Goal: Information Seeking & Learning: Find contact information

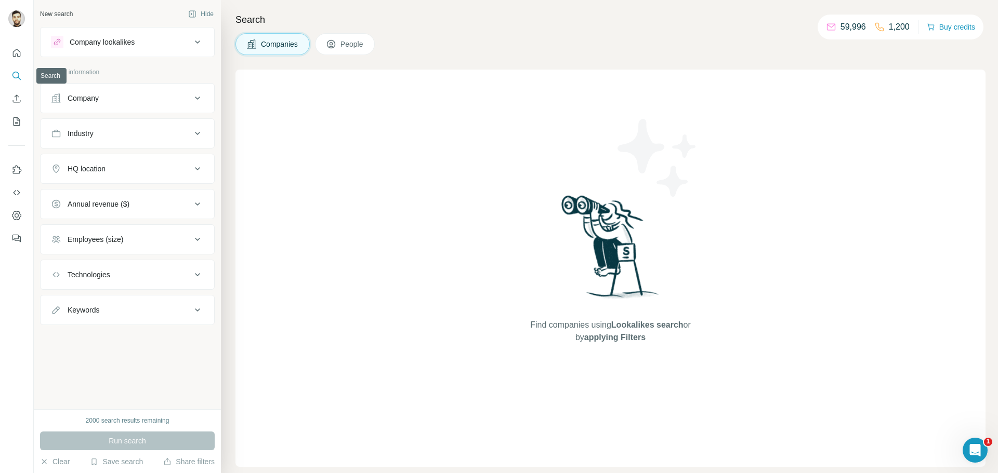
click at [15, 75] on icon "Search" at bounding box center [16, 76] width 10 height 10
click at [89, 106] on button "Company" at bounding box center [128, 98] width 174 height 25
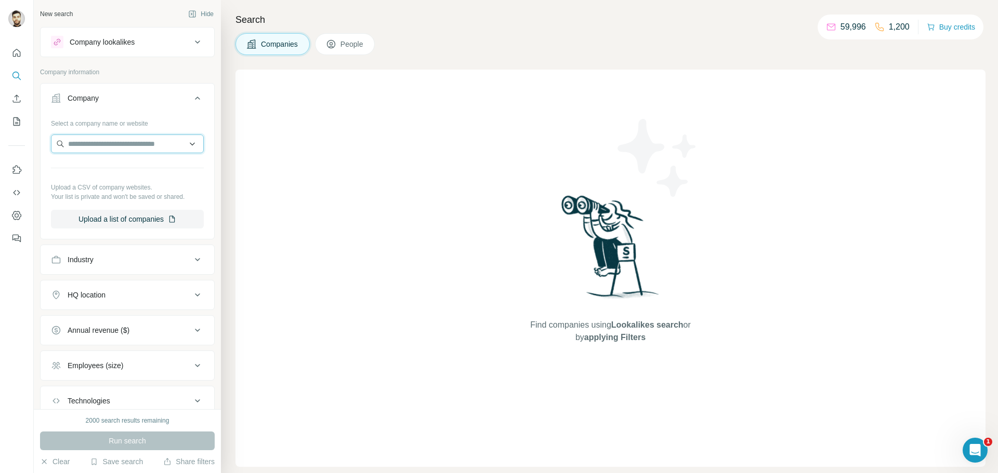
click at [90, 142] on input "text" at bounding box center [127, 144] width 153 height 19
type input "*********"
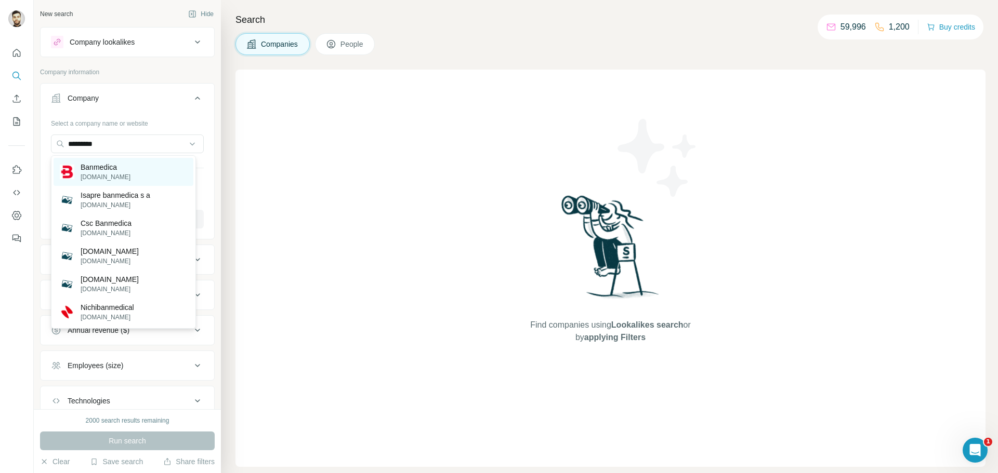
click at [108, 175] on p "[DOMAIN_NAME]" at bounding box center [106, 177] width 50 height 9
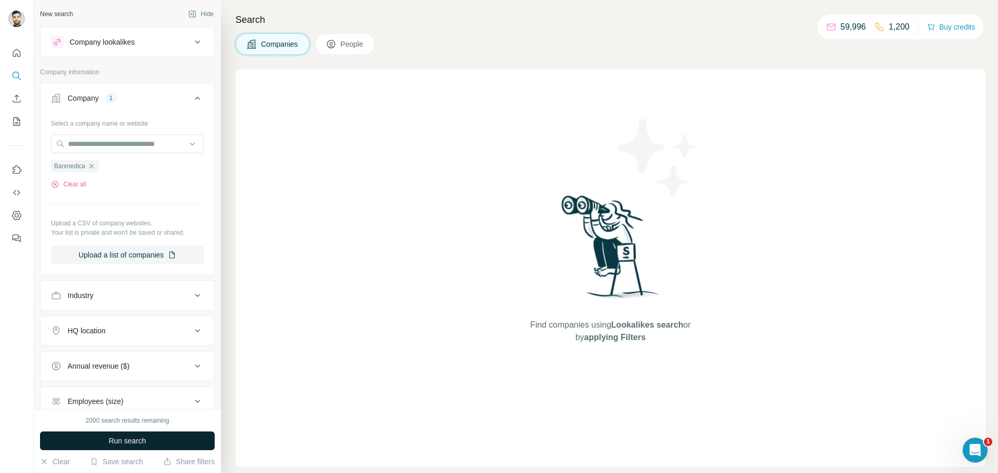
click at [131, 443] on span "Run search" at bounding box center [127, 441] width 37 height 10
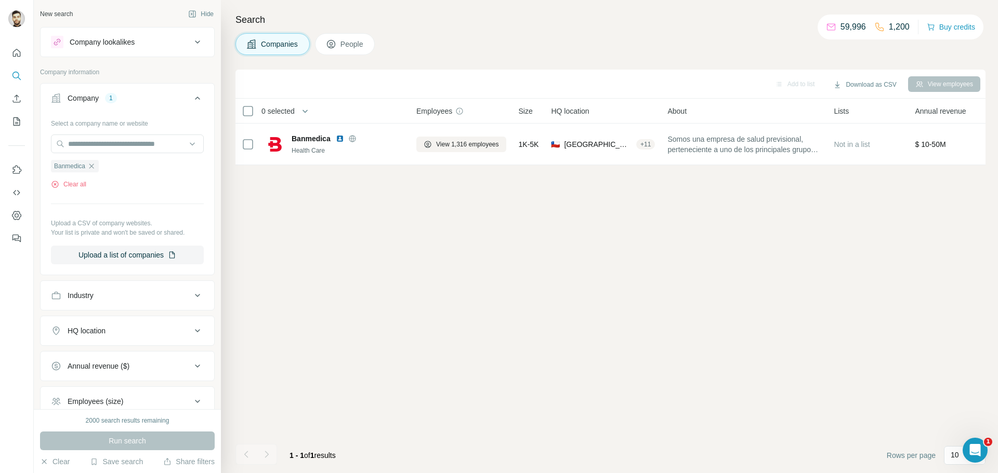
scroll to position [108, 0]
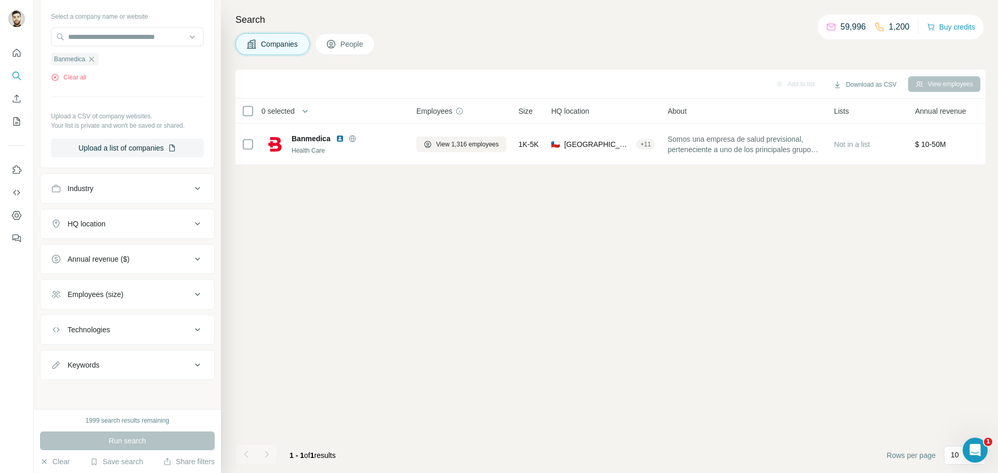
click at [88, 377] on button "Keywords" at bounding box center [128, 365] width 174 height 25
click at [86, 393] on input "text" at bounding box center [117, 390] width 132 height 19
type input "**********"
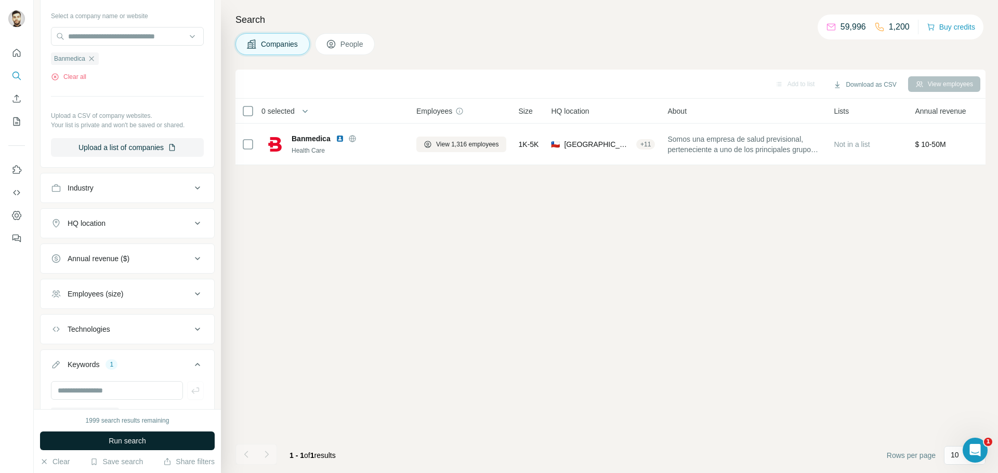
click at [130, 437] on span "Run search" at bounding box center [127, 441] width 37 height 10
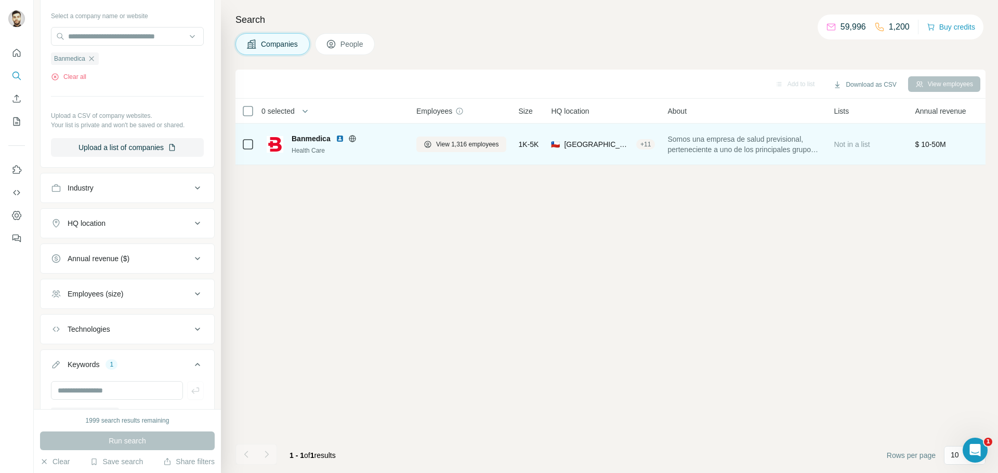
click at [361, 149] on div "Health Care" at bounding box center [348, 150] width 112 height 9
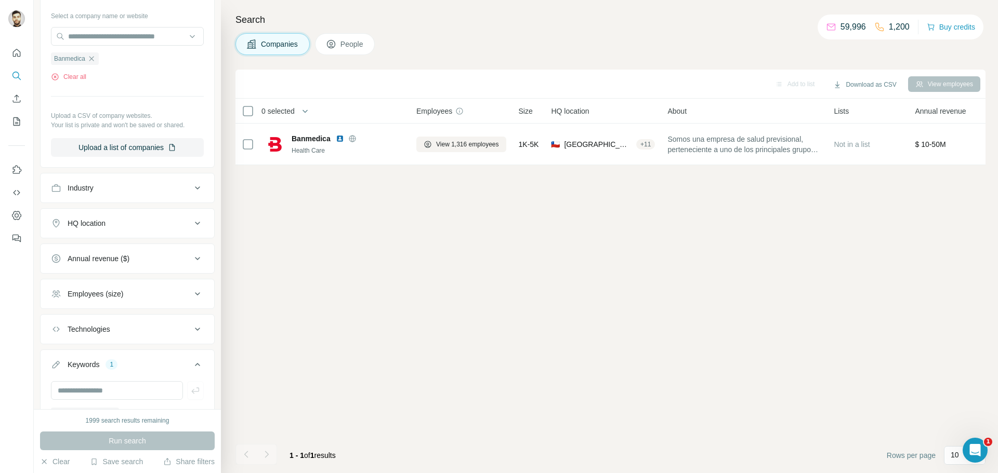
click at [352, 29] on div "Search Companies People Add to list Download as CSV View employees 0 selected C…" at bounding box center [609, 236] width 777 height 473
click at [342, 48] on button "People" at bounding box center [345, 44] width 60 height 22
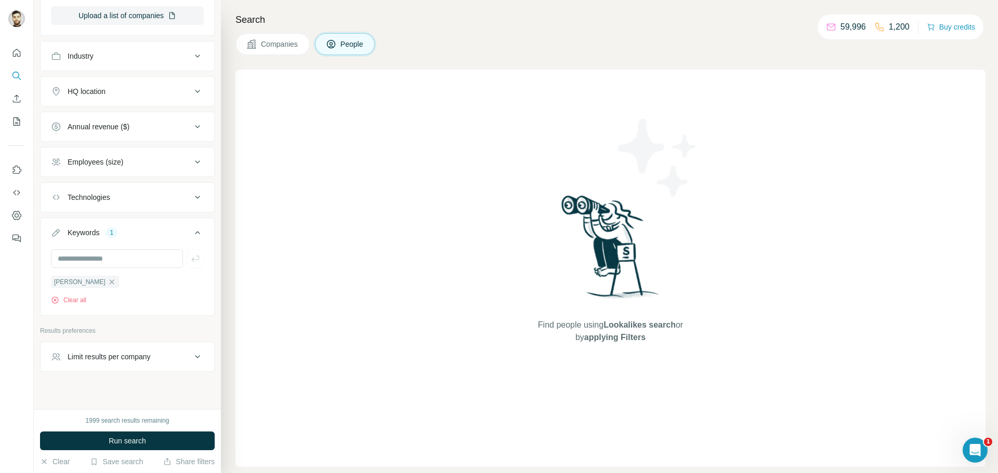
scroll to position [401, 0]
click at [93, 263] on input "text" at bounding box center [117, 259] width 132 height 19
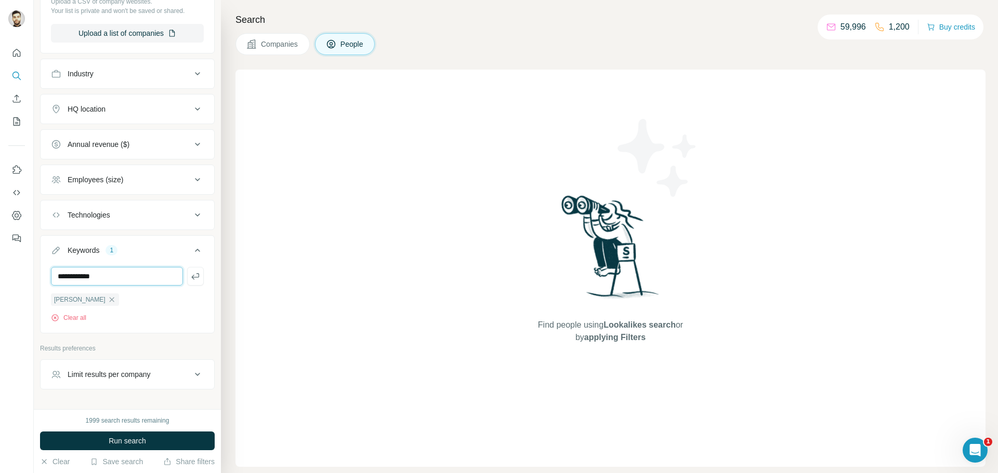
scroll to position [401, 0]
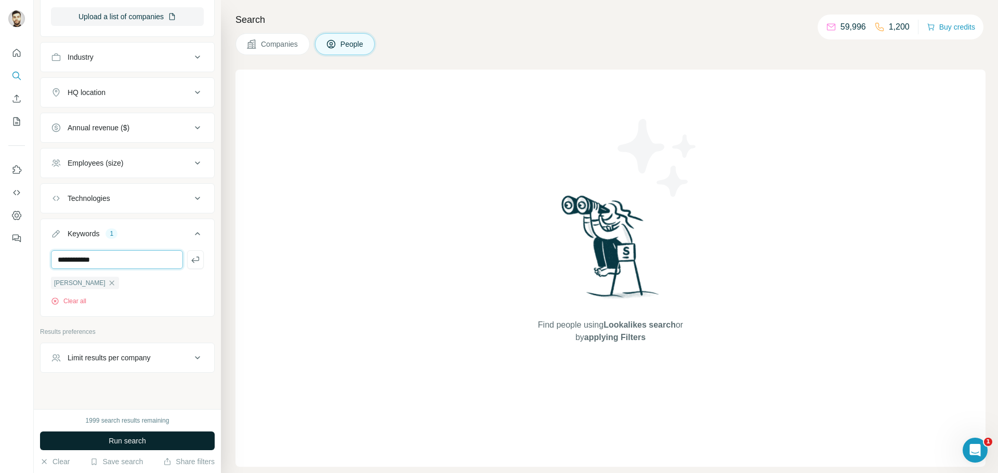
type input "**********"
click at [141, 440] on span "Run search" at bounding box center [127, 441] width 37 height 10
click at [121, 433] on button "Run search" at bounding box center [127, 441] width 175 height 19
click at [102, 257] on input "**********" at bounding box center [117, 259] width 132 height 19
click at [110, 439] on span "Run search" at bounding box center [127, 441] width 37 height 10
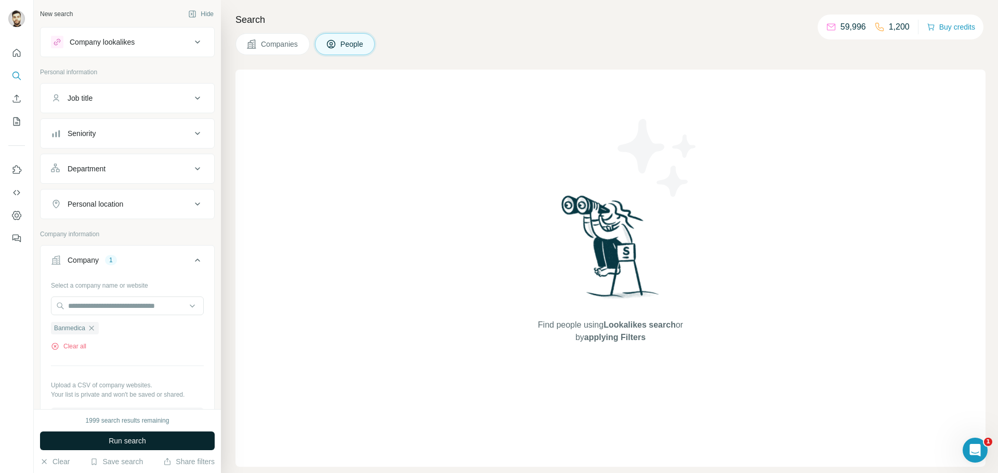
scroll to position [413, 0]
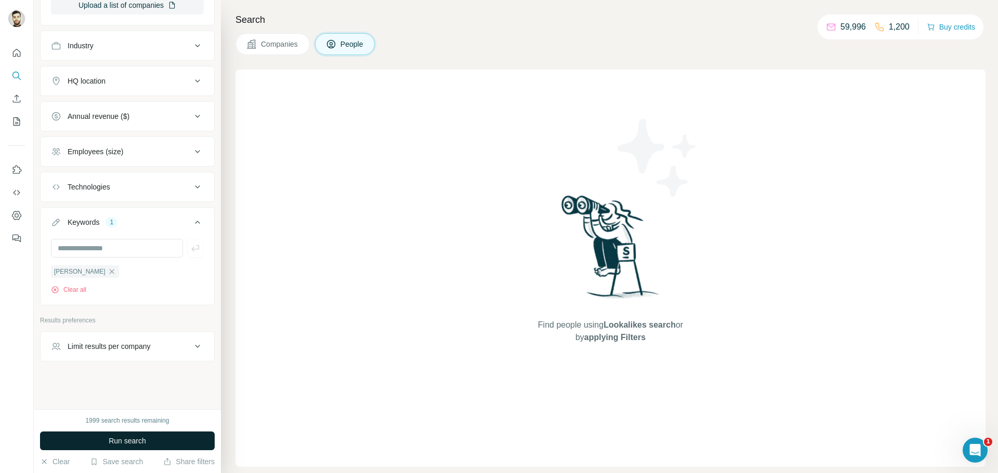
click at [143, 445] on span "Run search" at bounding box center [127, 441] width 37 height 10
click at [94, 274] on div "[PERSON_NAME]" at bounding box center [85, 272] width 68 height 12
click at [108, 273] on icon "button" at bounding box center [112, 272] width 8 height 8
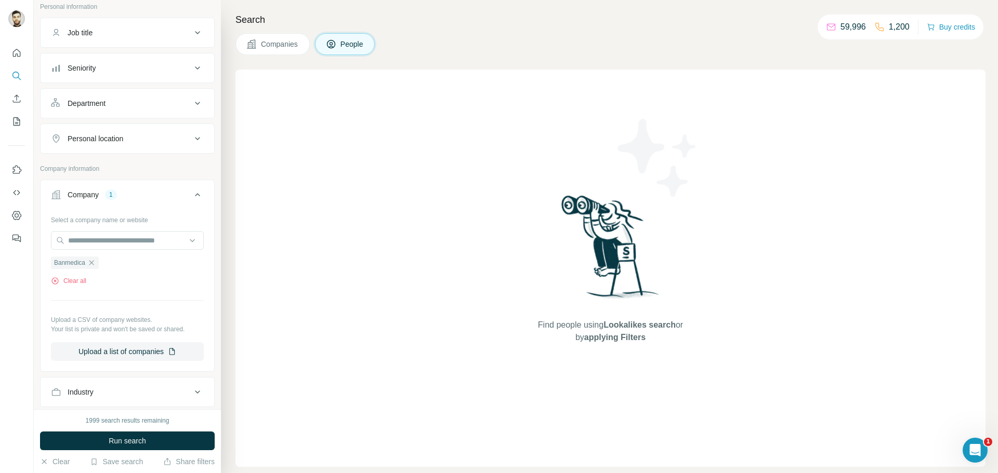
scroll to position [18, 0]
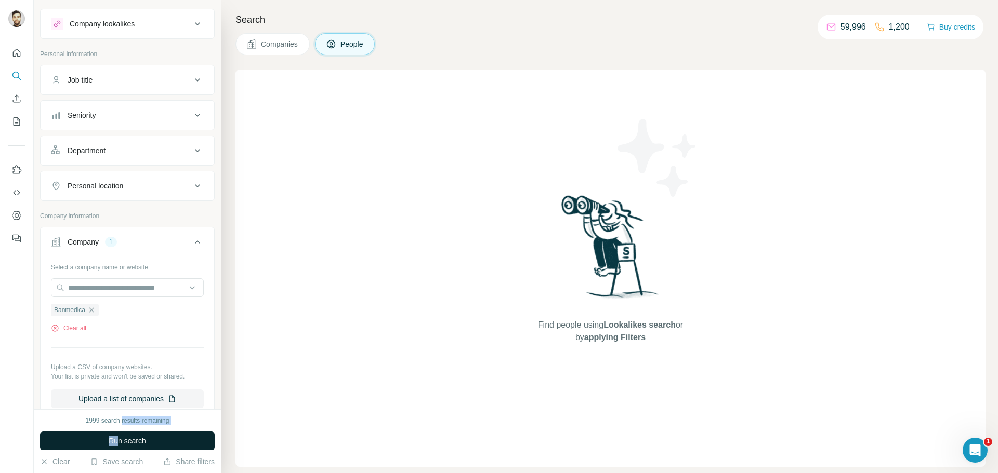
drag, startPoint x: 121, startPoint y: 427, endPoint x: 115, endPoint y: 443, distance: 16.8
click at [115, 443] on div "1999 search results remaining Run search Clear Save search Share filters" at bounding box center [127, 442] width 187 height 64
click at [278, 44] on span "Companies" at bounding box center [280, 44] width 38 height 10
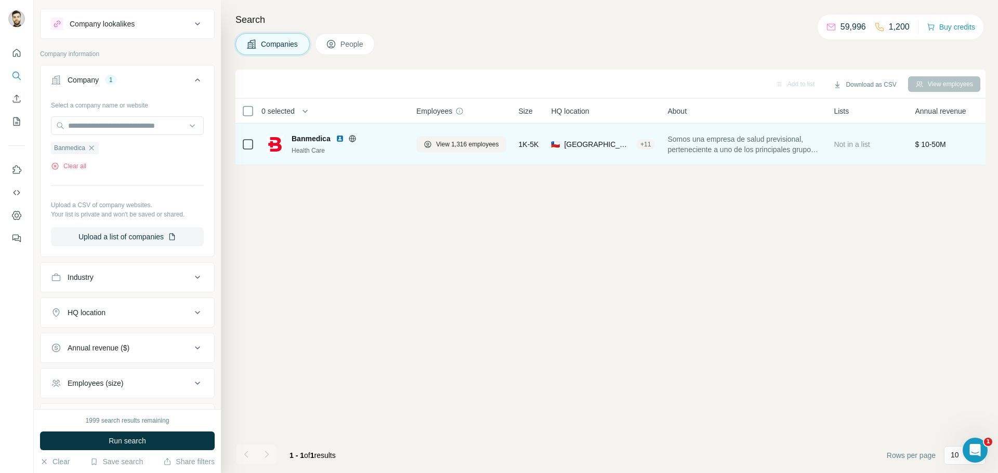
click at [293, 145] on div "Banmedica Health Care" at bounding box center [348, 145] width 112 height 22
click at [461, 150] on button "View 1,316 employees" at bounding box center [461, 145] width 90 height 16
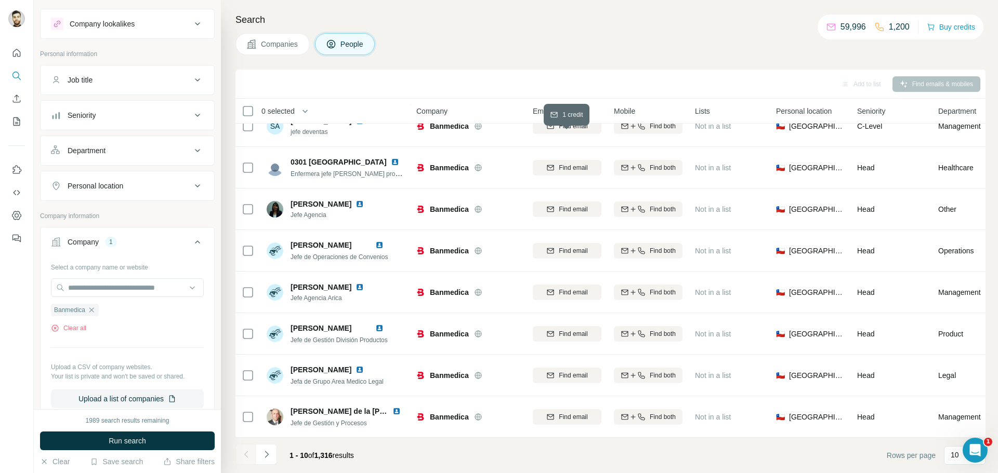
scroll to position [106, 0]
click at [274, 455] on button "Navigate to next page" at bounding box center [266, 454] width 21 height 21
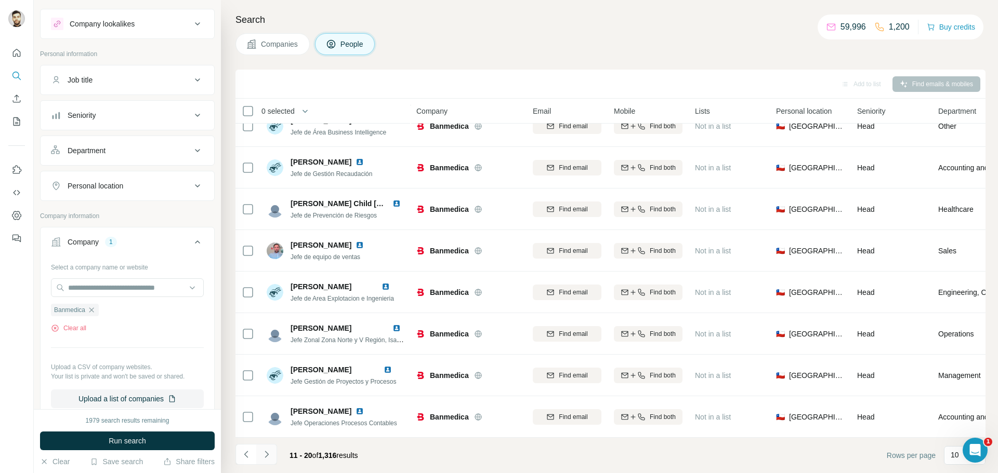
click at [271, 457] on icon "Navigate to next page" at bounding box center [266, 455] width 10 height 10
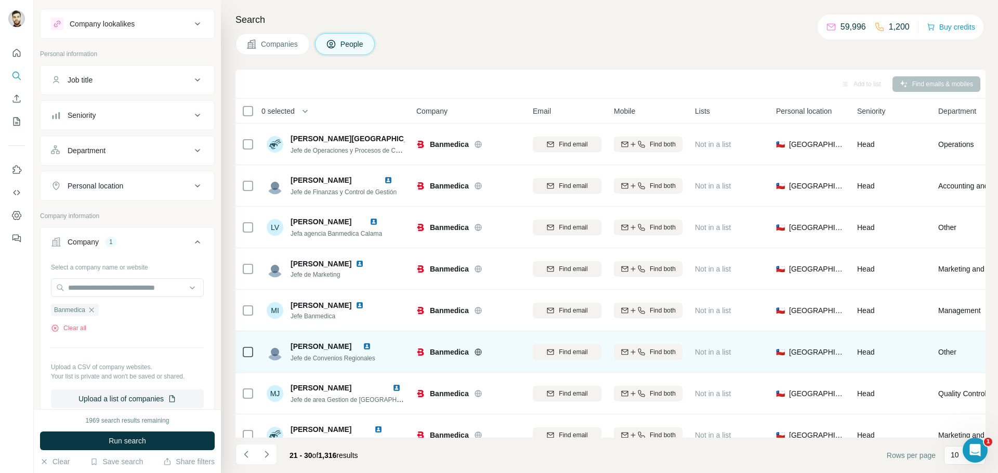
scroll to position [107, 0]
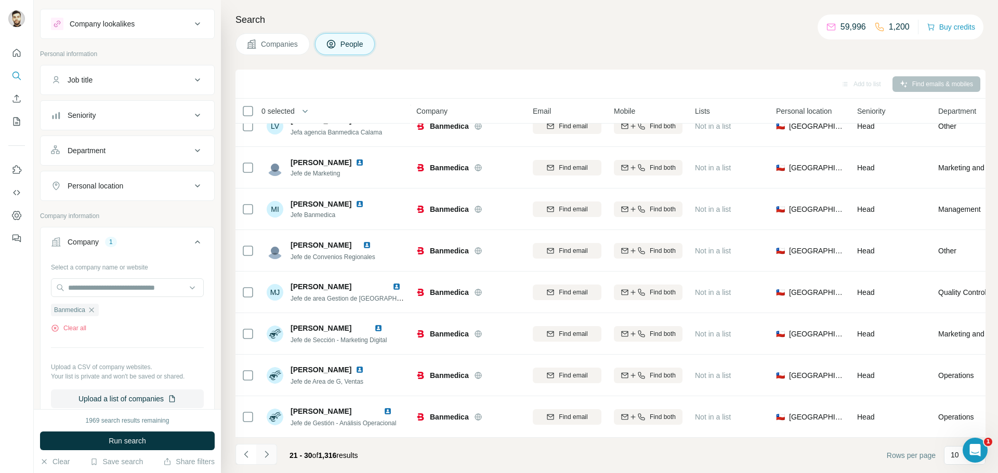
click at [270, 458] on icon "Navigate to next page" at bounding box center [266, 455] width 10 height 10
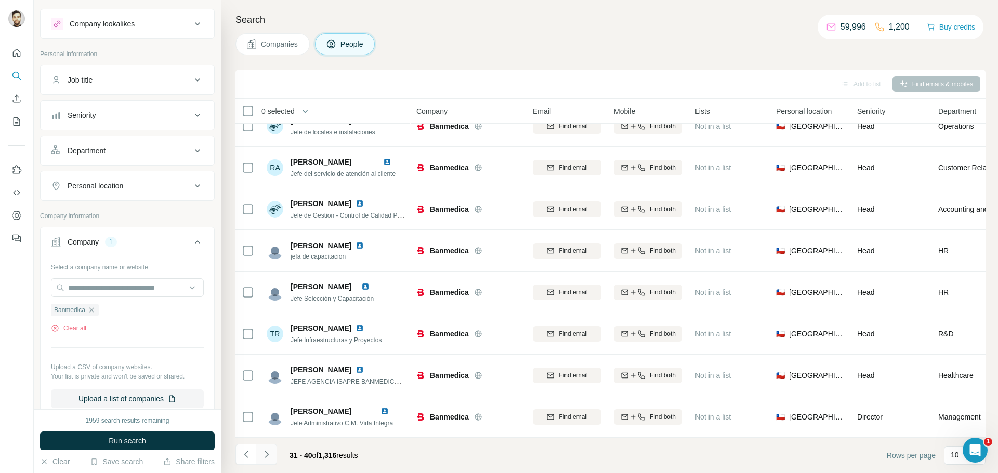
click at [276, 456] on button "Navigate to next page" at bounding box center [266, 454] width 21 height 21
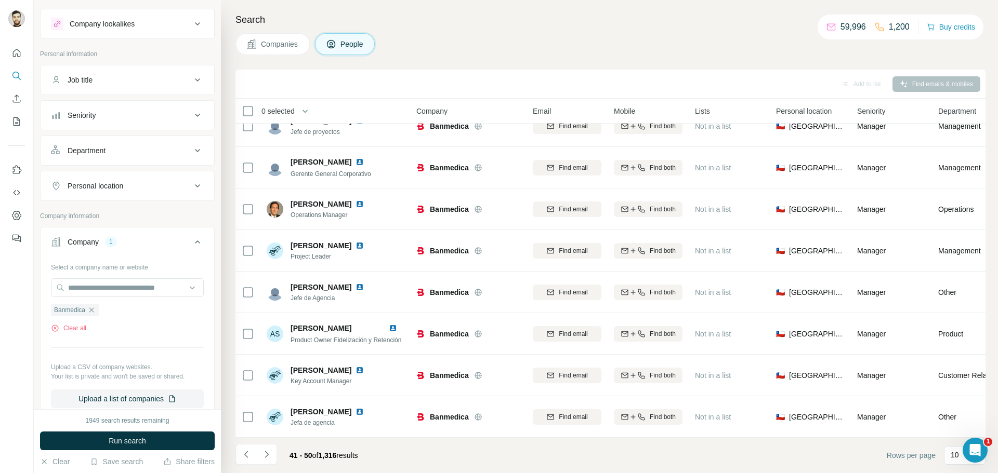
click at [282, 450] on div "41 - 50 of 1,316 results" at bounding box center [323, 455] width 85 height 23
click at [262, 457] on icon "Navigate to next page" at bounding box center [266, 455] width 10 height 10
click at [262, 461] on button "Navigate to next page" at bounding box center [266, 454] width 21 height 21
click at [267, 456] on icon "Navigate to next page" at bounding box center [266, 455] width 10 height 10
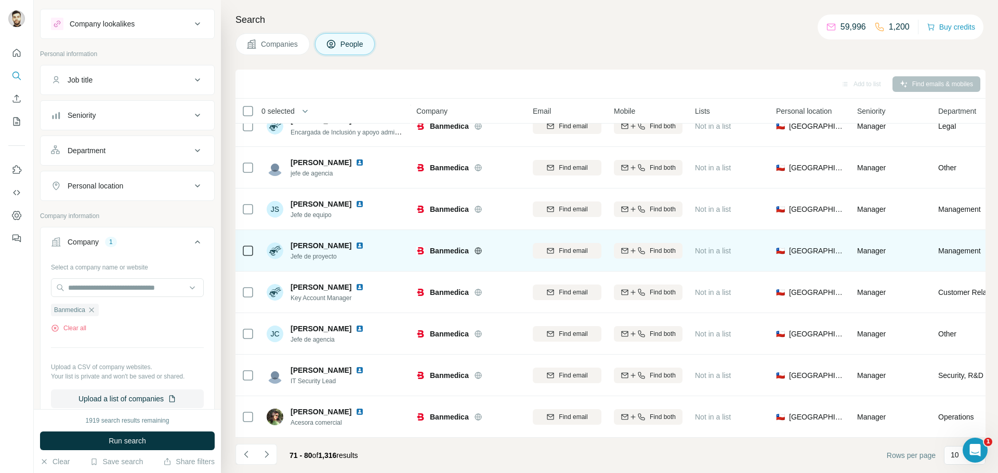
scroll to position [106, 0]
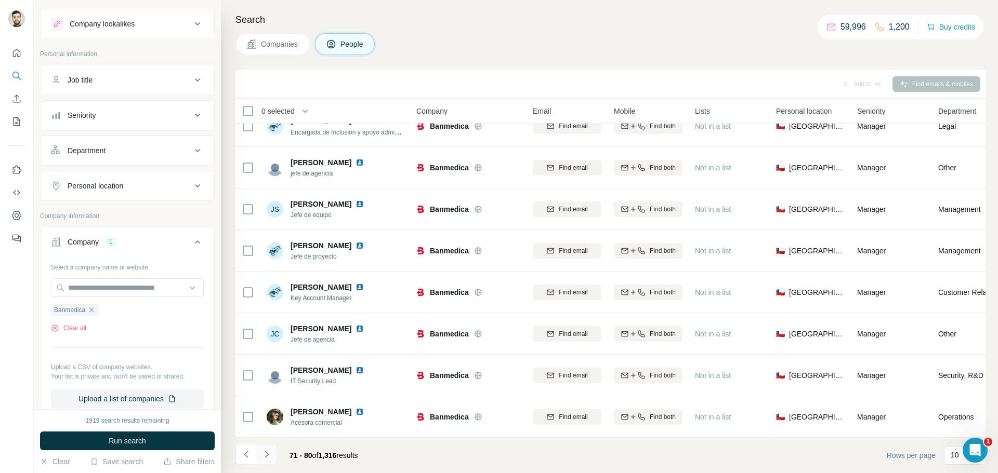
click at [273, 457] on button "Navigate to next page" at bounding box center [266, 454] width 21 height 21
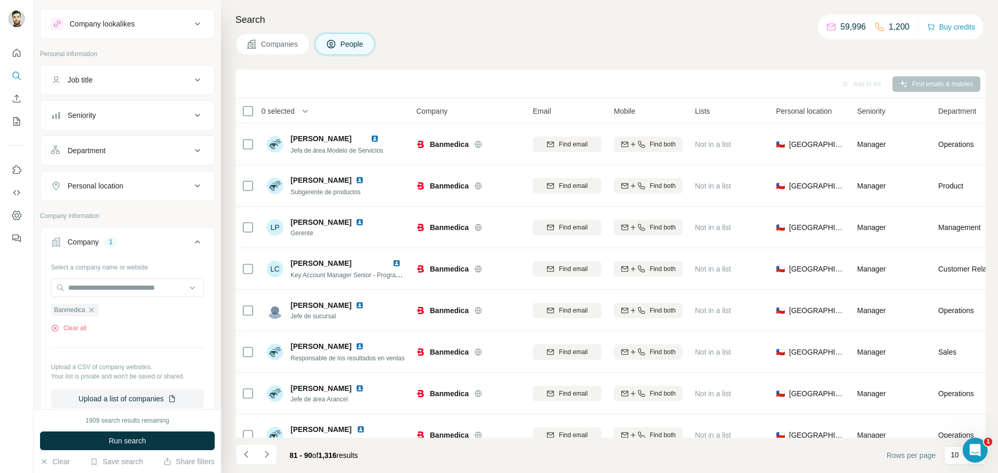
scroll to position [107, 0]
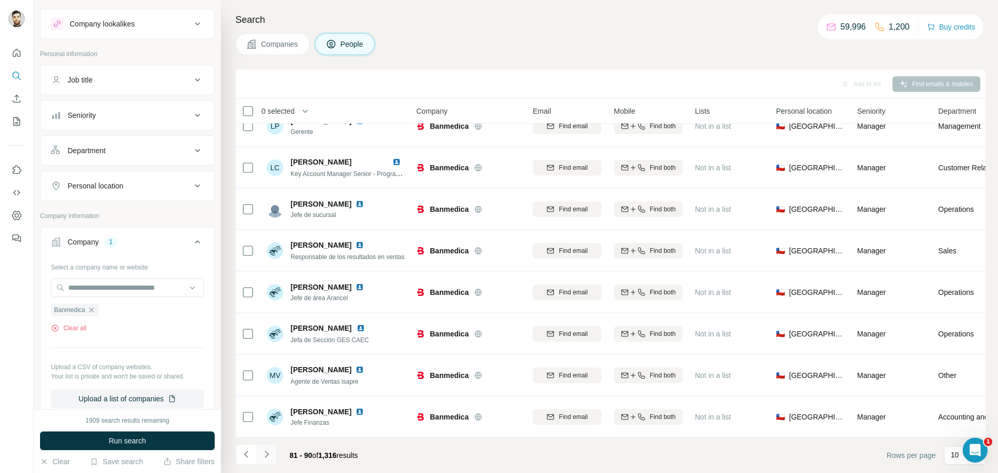
click at [272, 450] on button "Navigate to next page" at bounding box center [266, 454] width 21 height 21
click at [266, 456] on icon "Navigate to next page" at bounding box center [266, 455] width 10 height 10
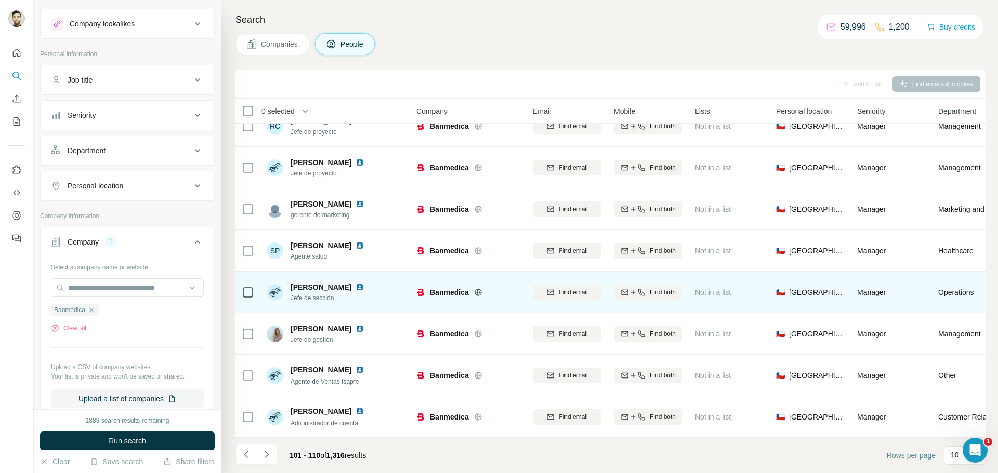
scroll to position [0, 0]
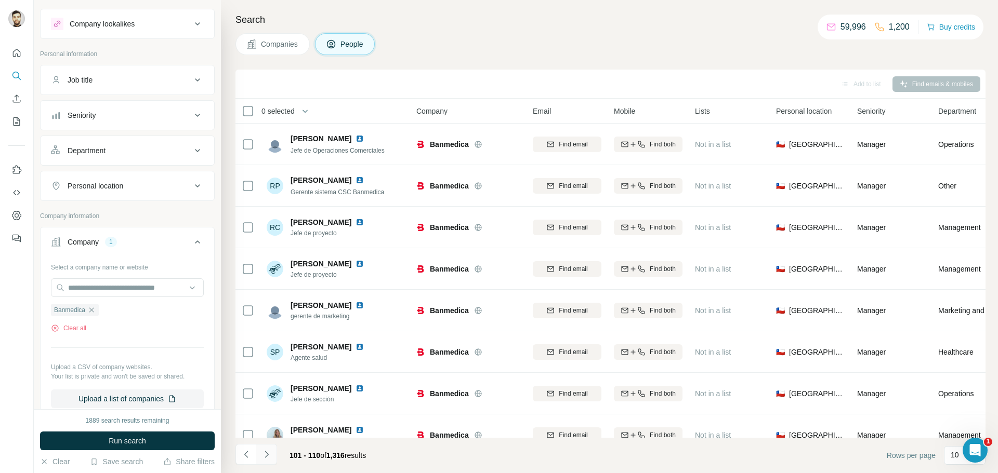
click at [266, 464] on button "Navigate to next page" at bounding box center [266, 454] width 21 height 21
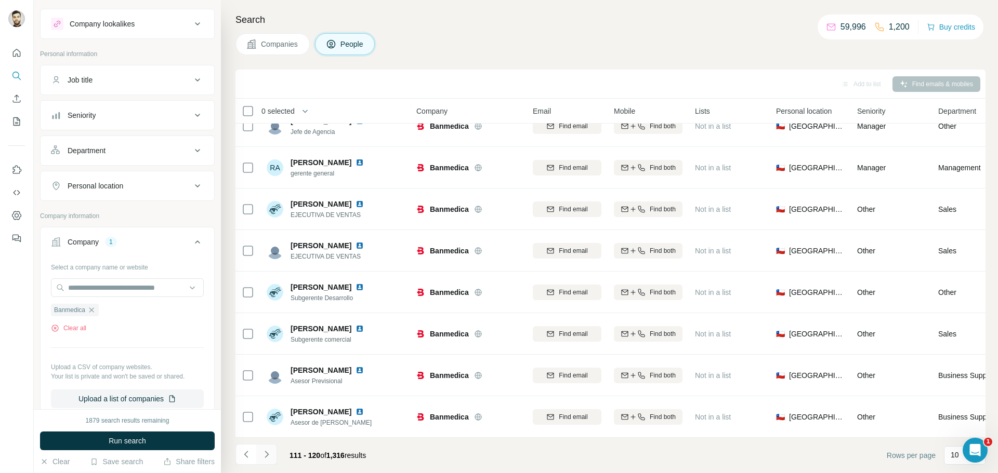
click at [275, 454] on button "Navigate to next page" at bounding box center [266, 454] width 21 height 21
click at [274, 448] on button "Navigate to next page" at bounding box center [266, 454] width 21 height 21
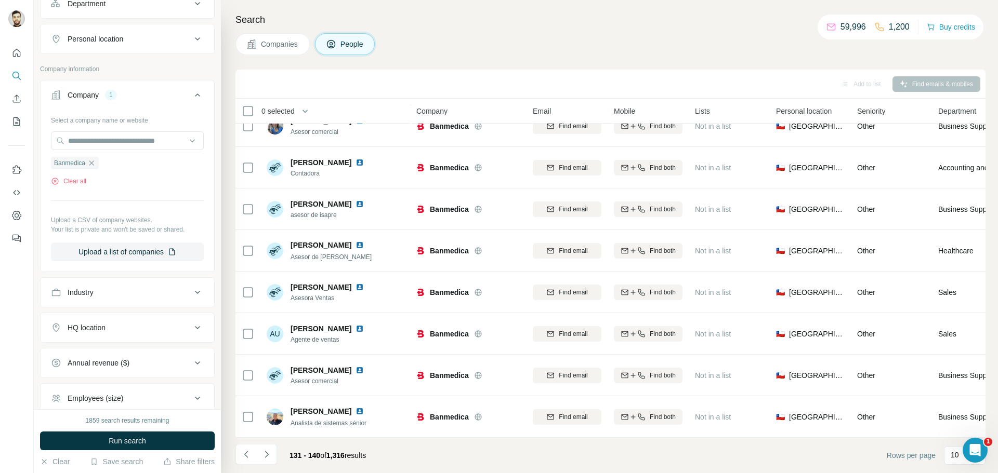
scroll to position [0, 0]
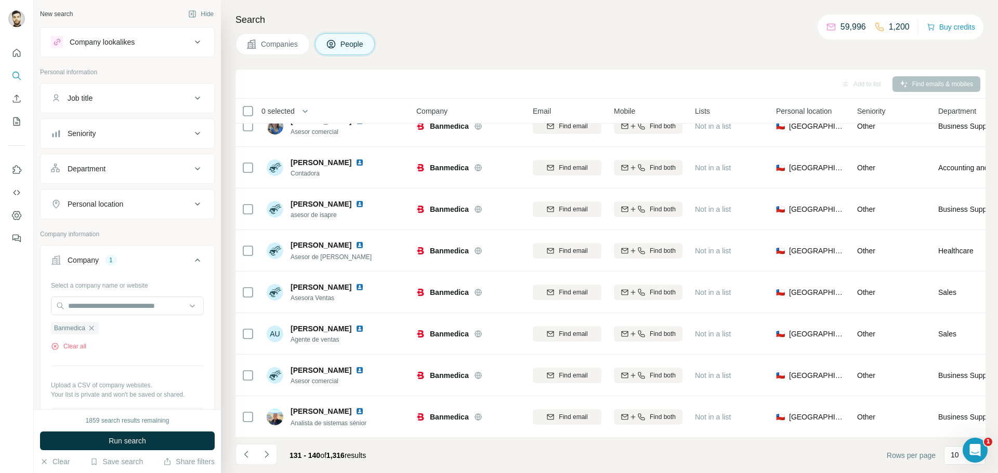
click at [102, 105] on button "Job title" at bounding box center [128, 98] width 174 height 25
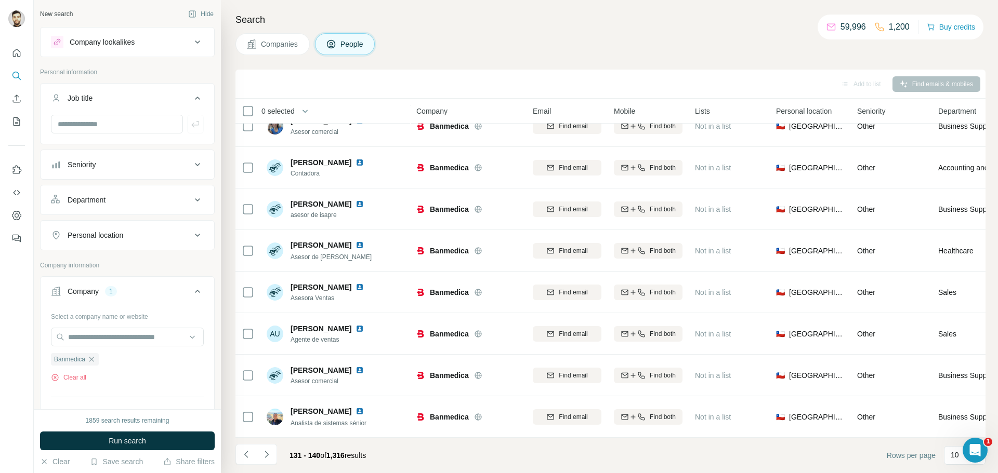
scroll to position [407, 0]
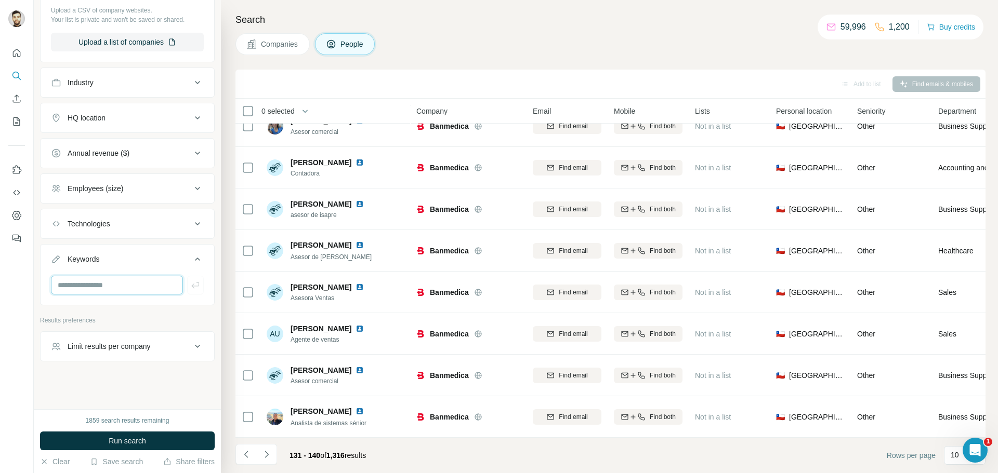
click at [83, 283] on input "text" at bounding box center [117, 285] width 132 height 19
type input "*****"
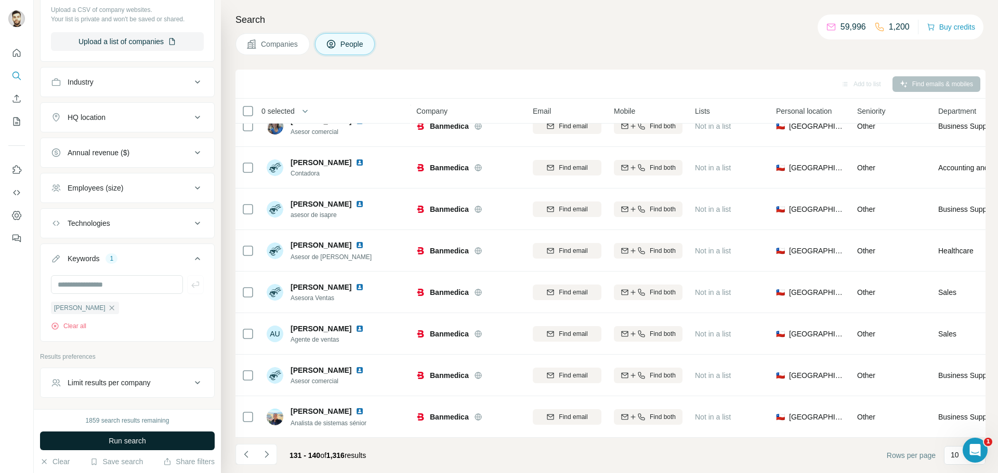
click at [125, 434] on button "Run search" at bounding box center [127, 441] width 175 height 19
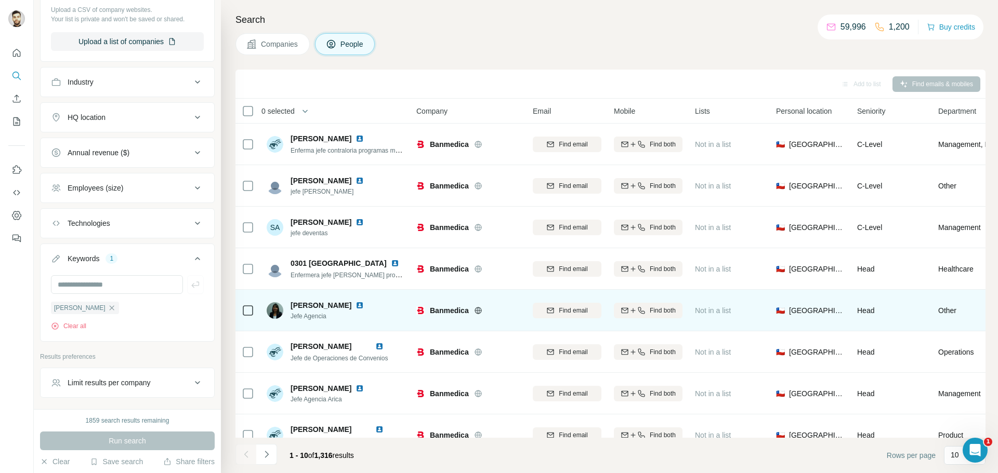
scroll to position [107, 0]
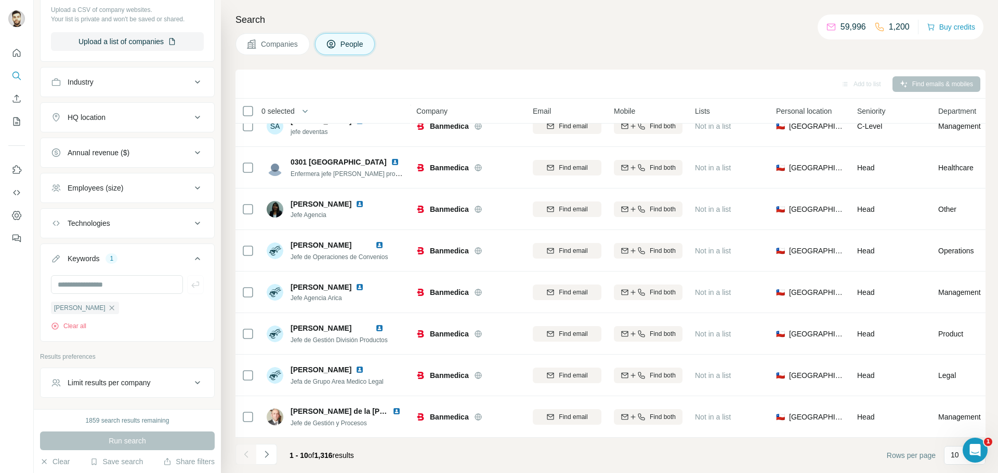
click at [83, 390] on button "Limit results per company" at bounding box center [128, 383] width 174 height 25
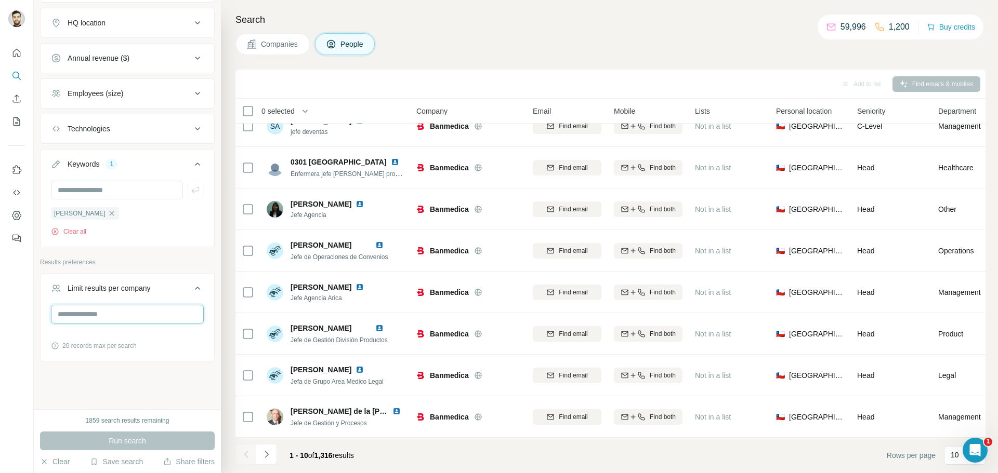
click at [82, 320] on input "number" at bounding box center [127, 314] width 153 height 19
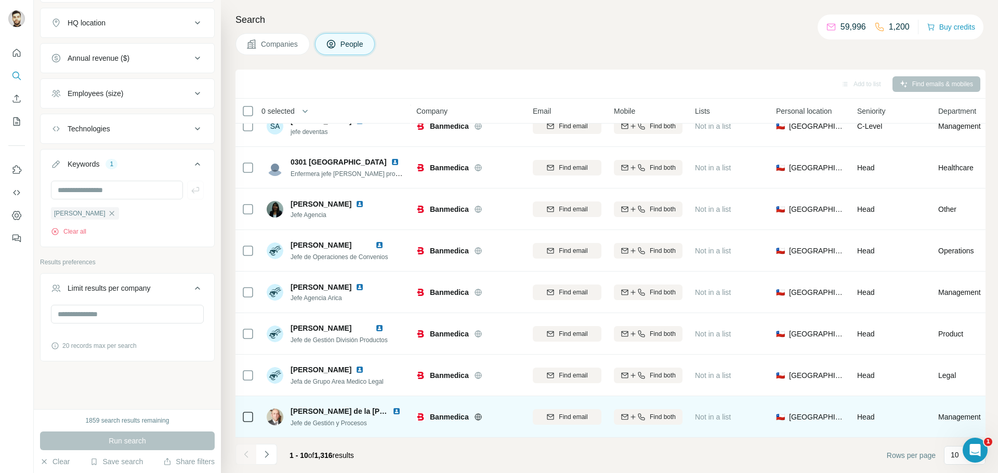
click at [751, 403] on div "Not in a list" at bounding box center [729, 417] width 69 height 29
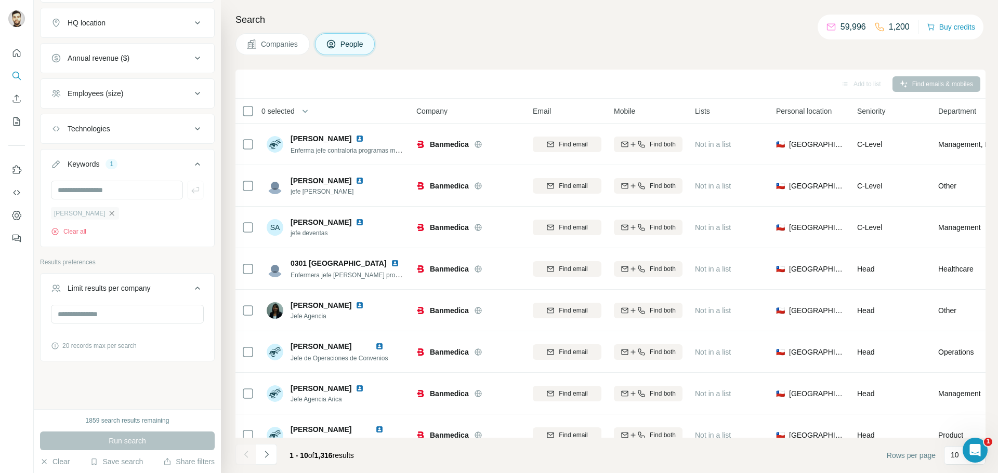
click at [108, 215] on icon "button" at bounding box center [112, 213] width 8 height 8
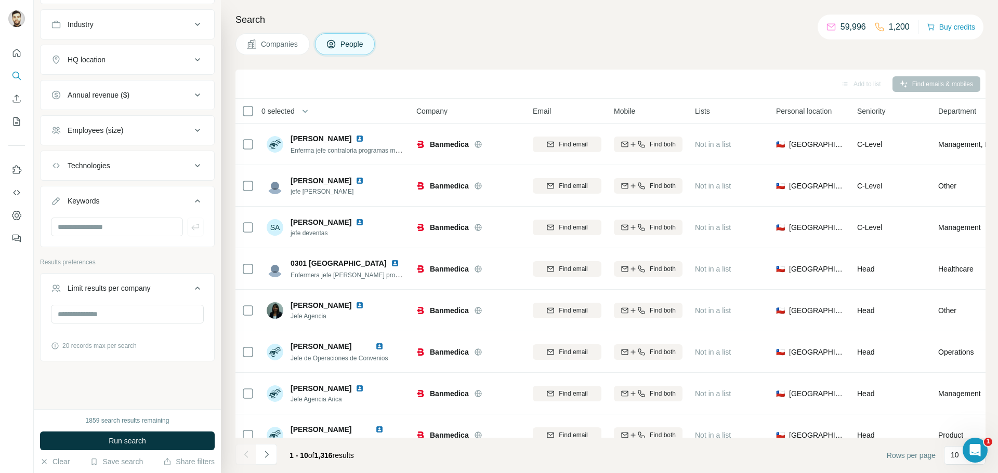
scroll to position [465, 0]
click at [111, 227] on input "text" at bounding box center [117, 227] width 132 height 19
type input "***"
click at [103, 450] on button "Run search" at bounding box center [127, 441] width 175 height 19
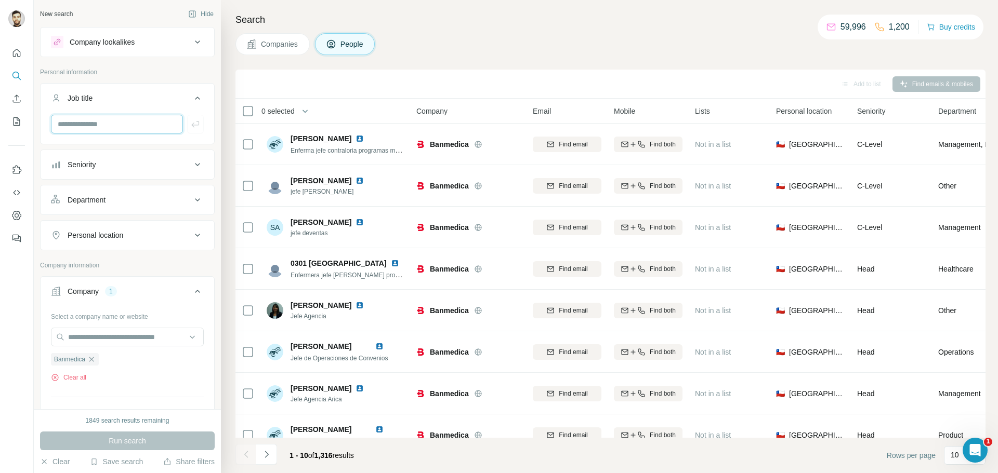
click at [79, 132] on input "text" at bounding box center [117, 124] width 132 height 19
click at [95, 363] on icon "button" at bounding box center [91, 359] width 8 height 8
click at [99, 337] on input "text" at bounding box center [127, 337] width 153 height 19
type input "*********"
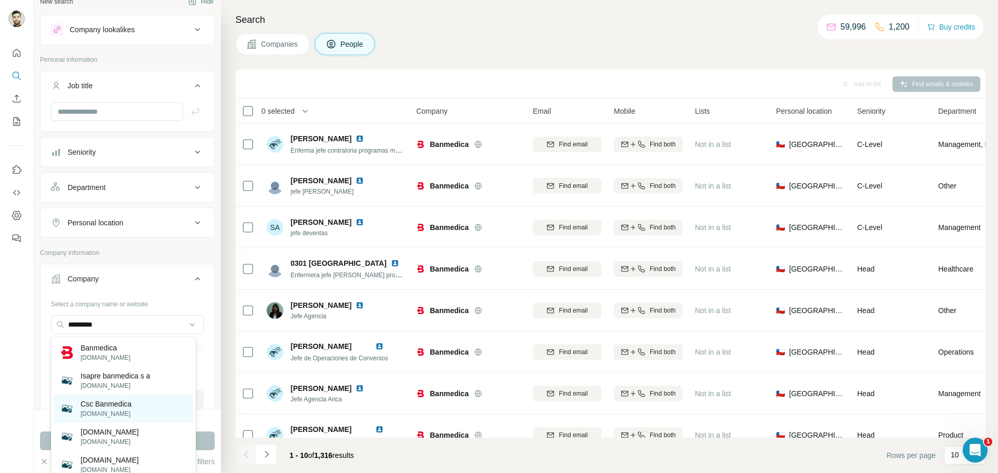
click at [124, 415] on p "[DOMAIN_NAME]" at bounding box center [106, 414] width 51 height 9
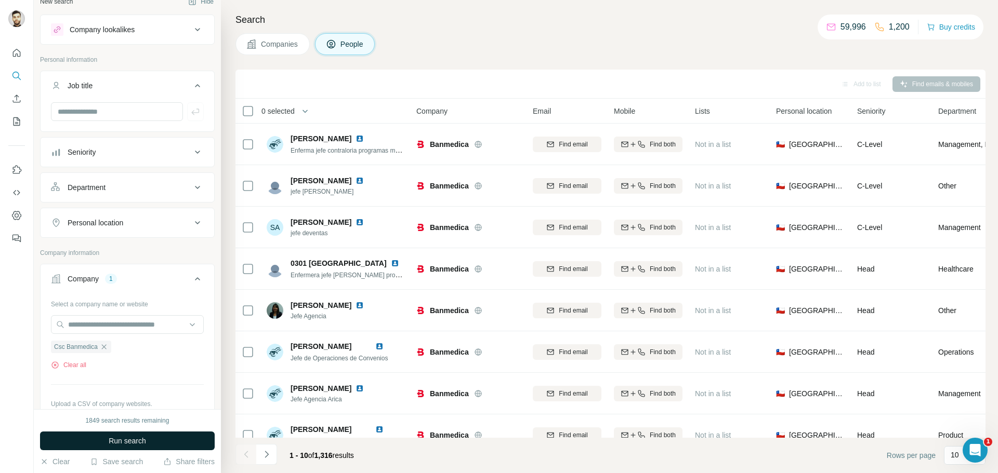
click at [173, 444] on button "Run search" at bounding box center [127, 441] width 175 height 19
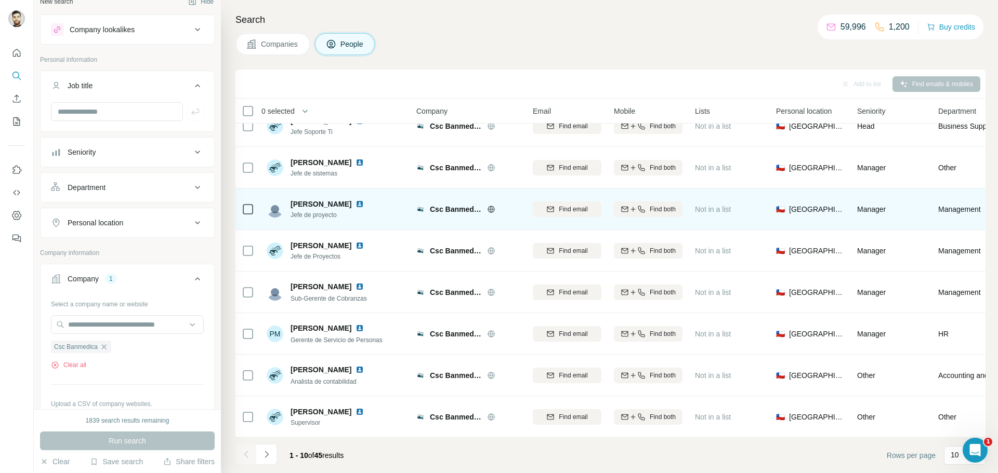
scroll to position [105, 0]
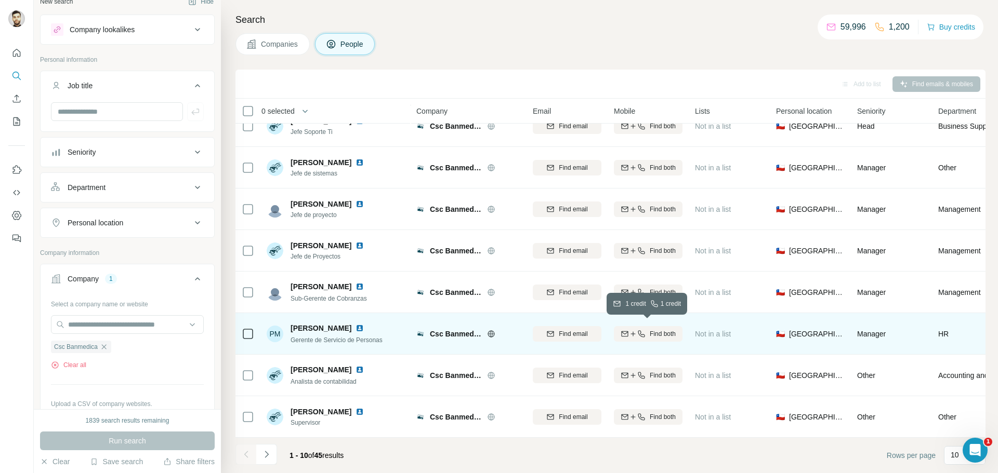
click at [640, 330] on icon "button" at bounding box center [641, 334] width 8 height 8
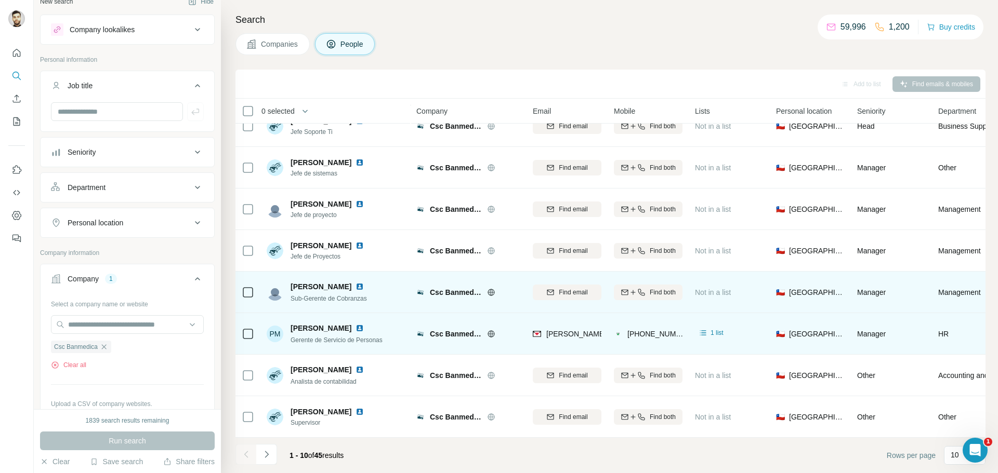
drag, startPoint x: 901, startPoint y: 415, endPoint x: 724, endPoint y: 283, distance: 220.9
click at [0, 0] on tbody "[PERSON_NAME] Jefe Proyectos BI Gestion Csc Banmedica Find email Find both Not …" at bounding box center [0, 0] width 0 height 0
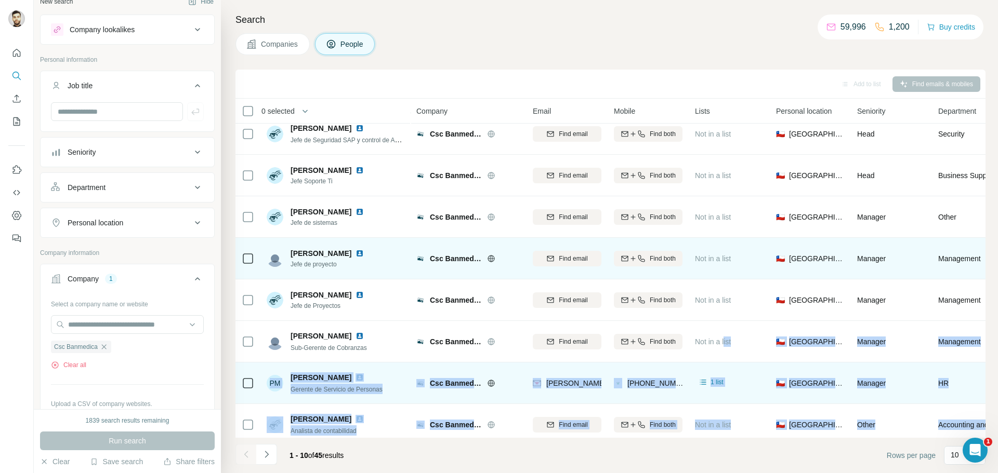
scroll to position [107, 0]
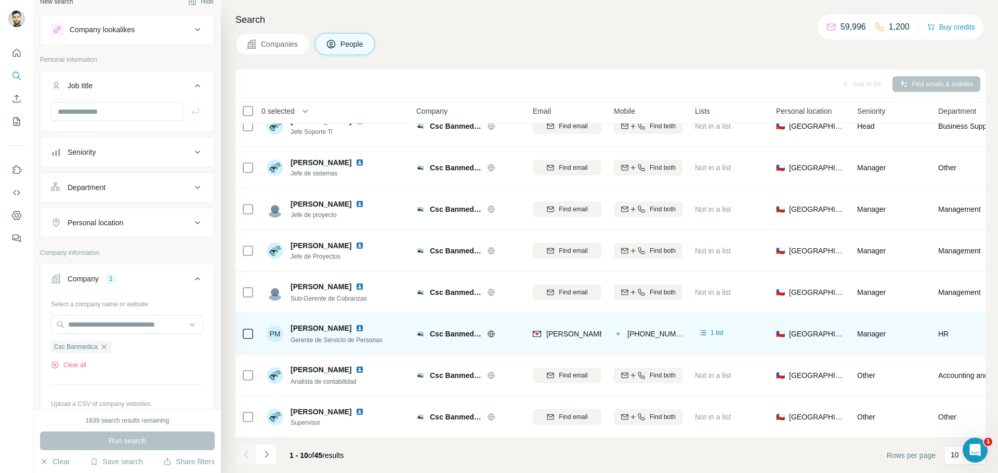
click at [367, 87] on div "Add to list Find emails & mobiles" at bounding box center [611, 84] width 740 height 18
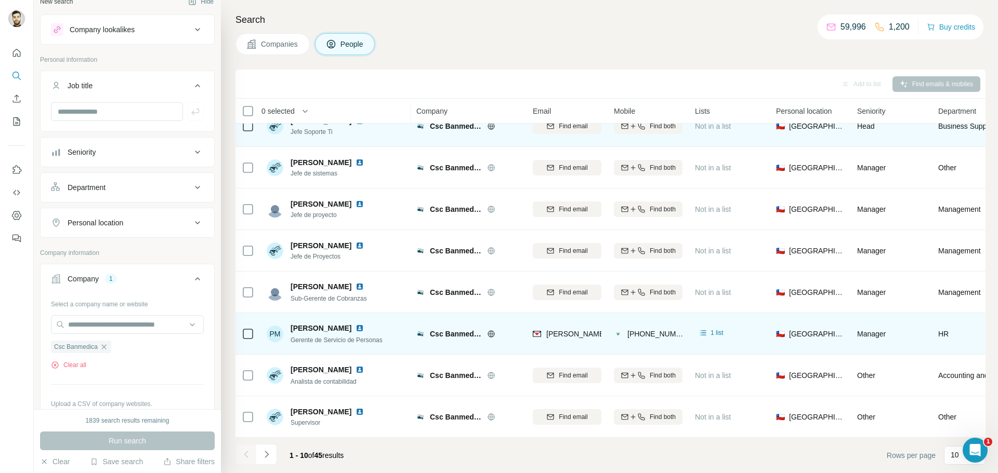
scroll to position [106, 0]
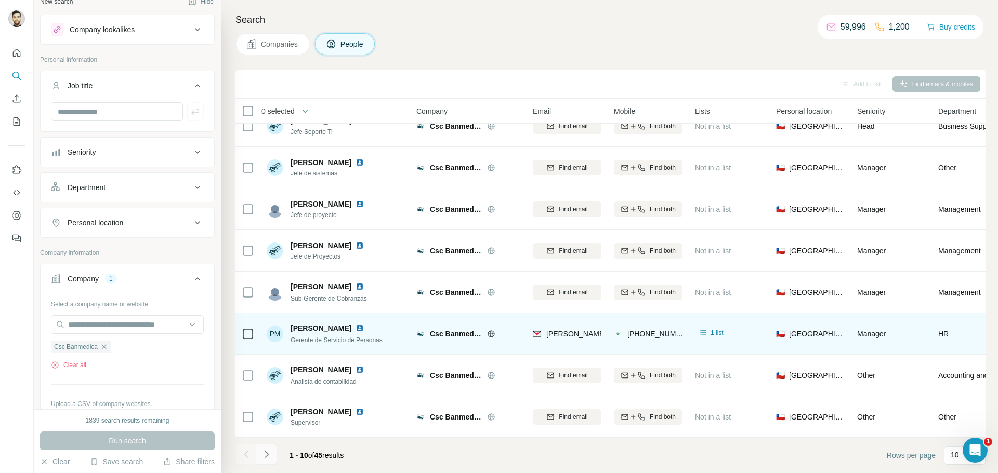
click at [259, 458] on button "Navigate to next page" at bounding box center [266, 454] width 21 height 21
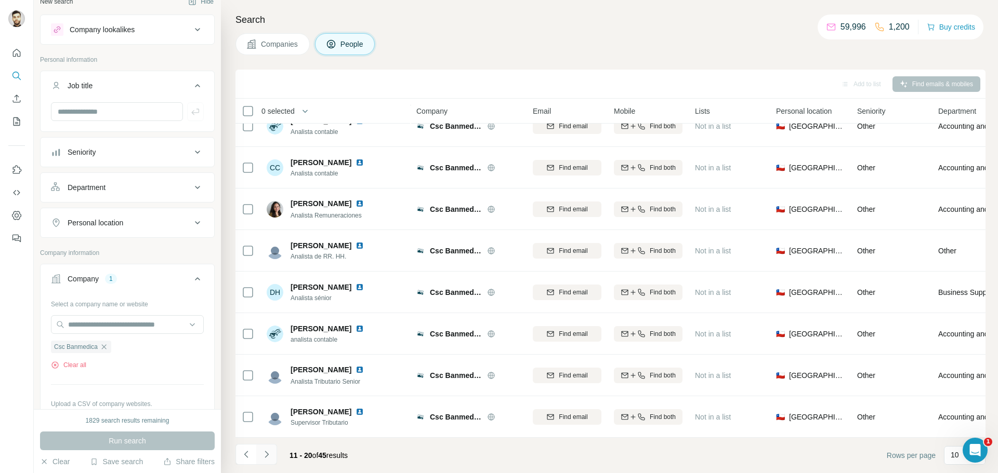
click at [273, 455] on button "Navigate to next page" at bounding box center [266, 454] width 21 height 21
click at [268, 461] on button "Navigate to next page" at bounding box center [266, 454] width 21 height 21
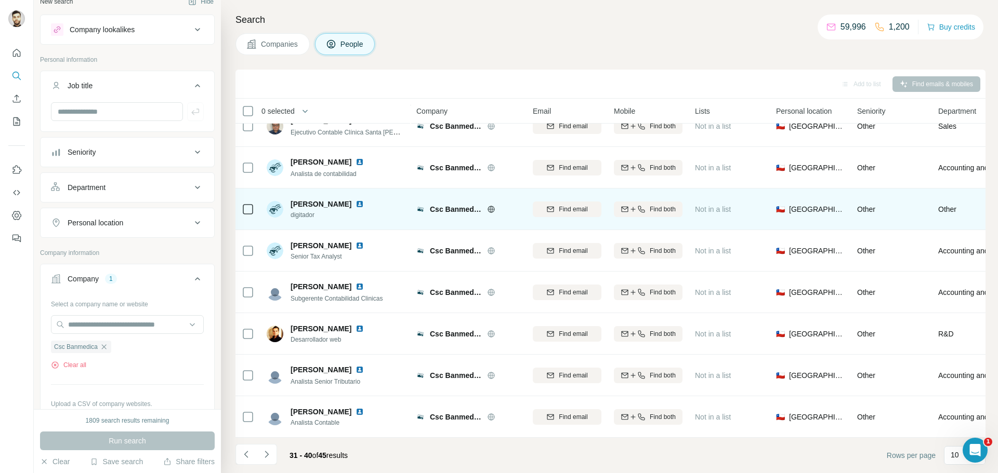
scroll to position [0, 0]
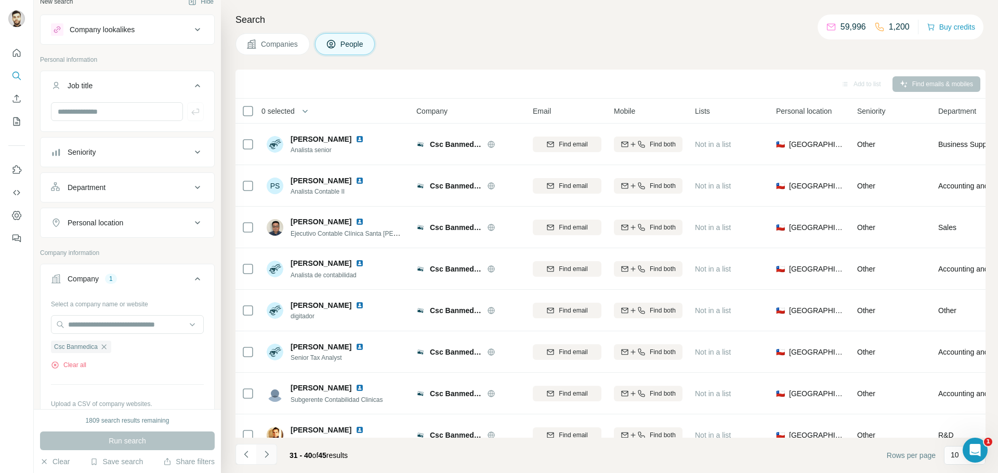
click at [269, 461] on button "Navigate to next page" at bounding box center [266, 454] width 21 height 21
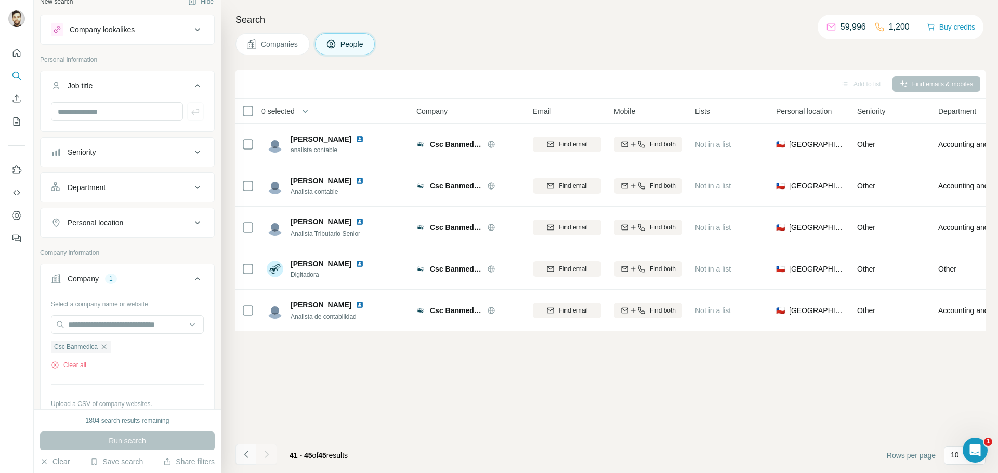
click at [245, 459] on icon "Navigate to previous page" at bounding box center [246, 455] width 10 height 10
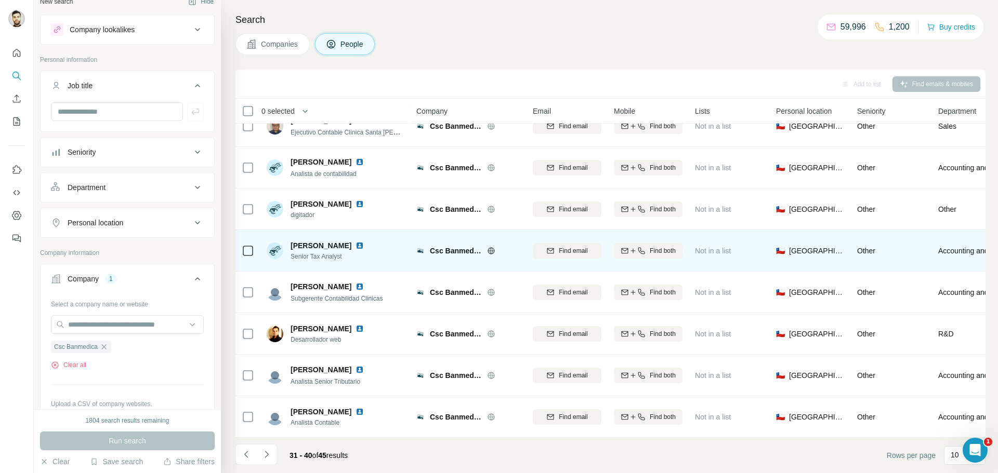
scroll to position [106, 0]
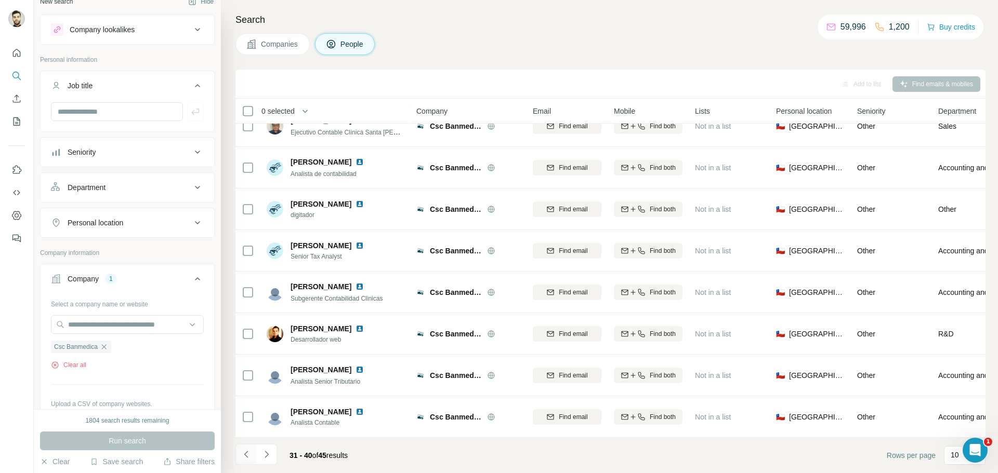
click at [244, 460] on button "Navigate to previous page" at bounding box center [245, 454] width 21 height 21
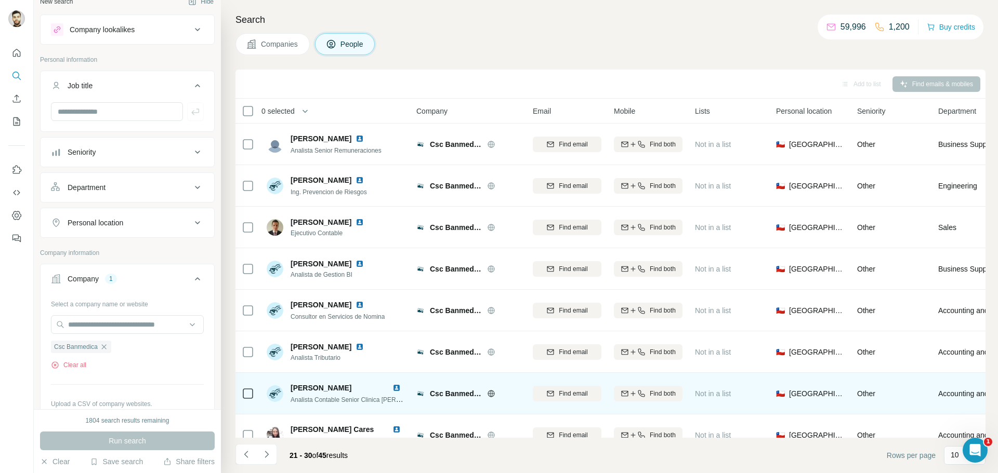
scroll to position [107, 0]
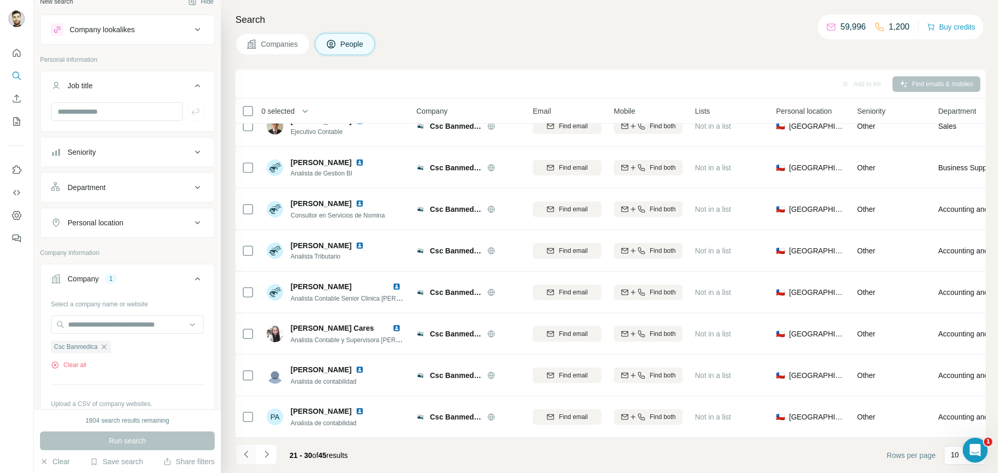
click at [248, 461] on button "Navigate to previous page" at bounding box center [245, 454] width 21 height 21
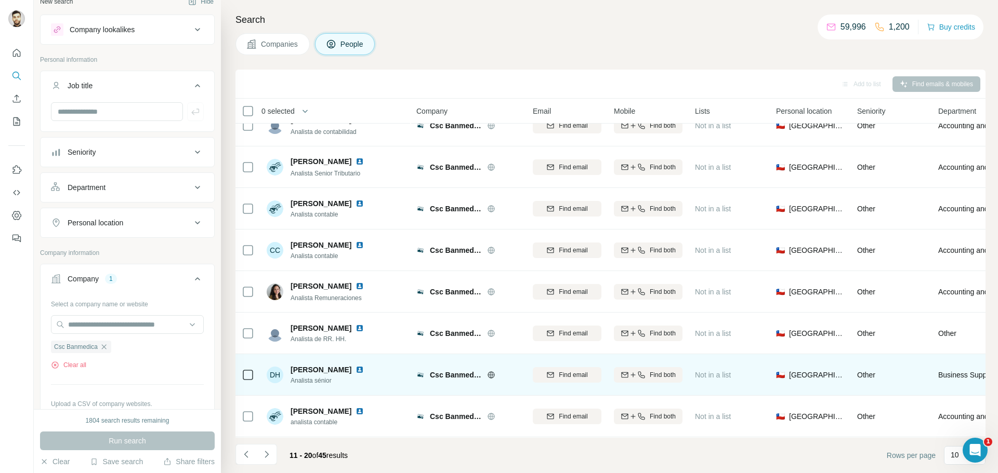
scroll to position [0, 0]
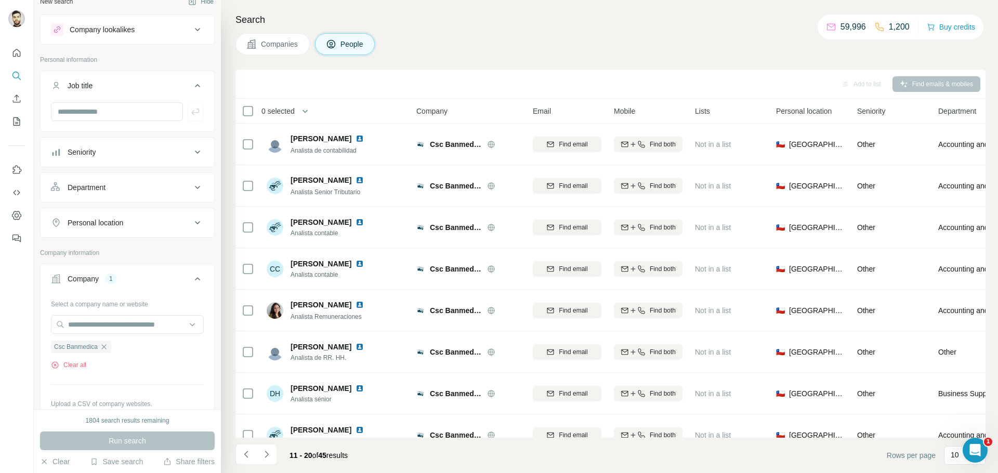
click at [244, 465] on li at bounding box center [245, 455] width 21 height 23
click at [244, 464] on button "Navigate to previous page" at bounding box center [245, 454] width 21 height 21
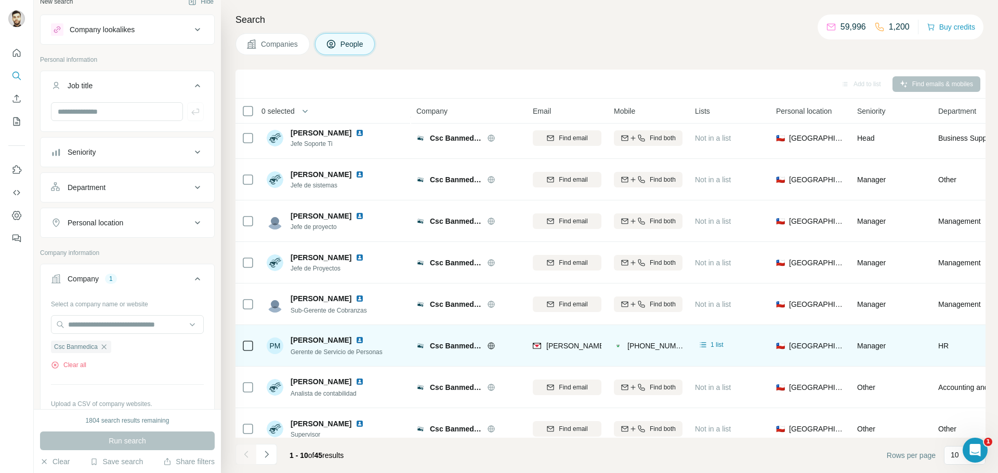
scroll to position [107, 0]
